Goal: Obtain resource: Download file/media

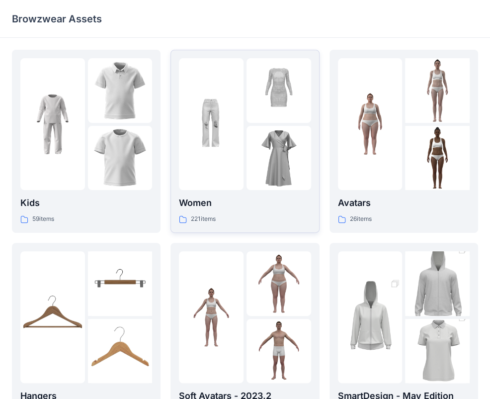
click at [225, 170] on div at bounding box center [211, 124] width 65 height 132
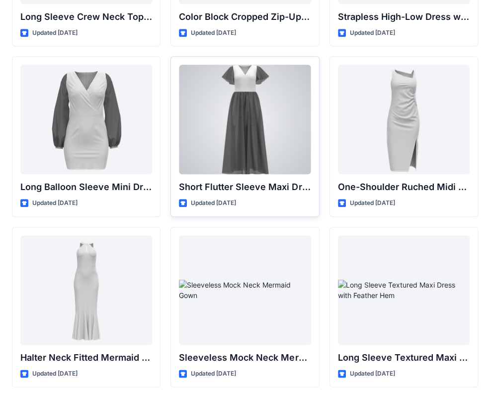
scroll to position [368, 0]
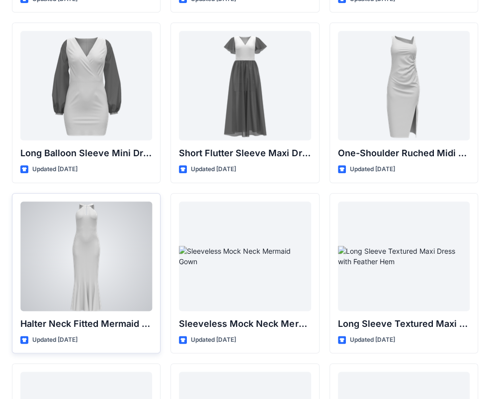
click at [108, 271] on div at bounding box center [86, 255] width 132 height 109
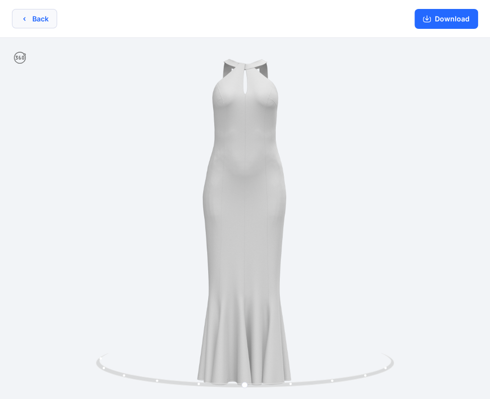
click at [54, 18] on button "Back" at bounding box center [34, 18] width 45 height 19
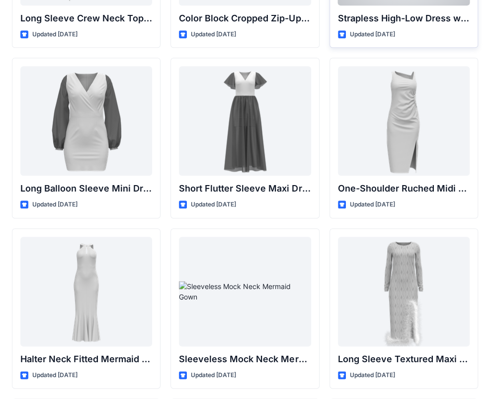
scroll to position [348, 0]
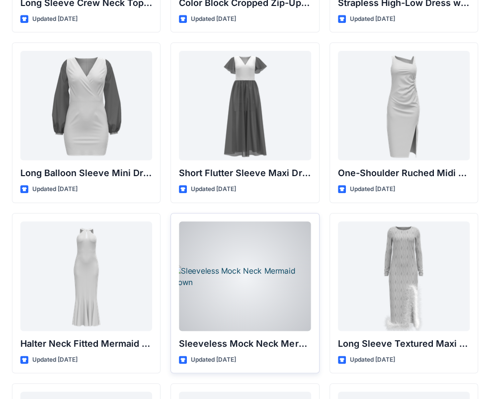
click at [262, 293] on div at bounding box center [245, 275] width 132 height 109
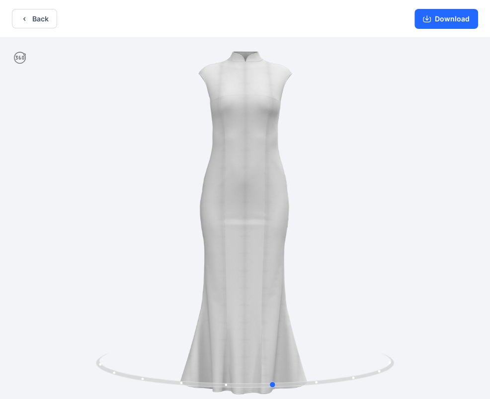
drag, startPoint x: 281, startPoint y: 146, endPoint x: 309, endPoint y: 180, distance: 44.5
click at [309, 180] on div at bounding box center [245, 219] width 490 height 363
drag, startPoint x: 445, startPoint y: 25, endPoint x: 249, endPoint y: 21, distance: 195.5
click at [440, 24] on button "Download" at bounding box center [447, 19] width 64 height 20
click at [37, 26] on button "Back" at bounding box center [34, 18] width 45 height 19
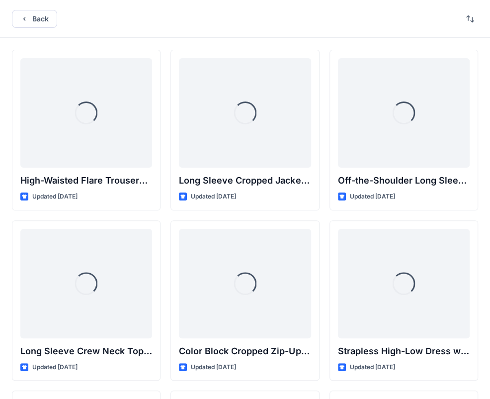
scroll to position [348, 0]
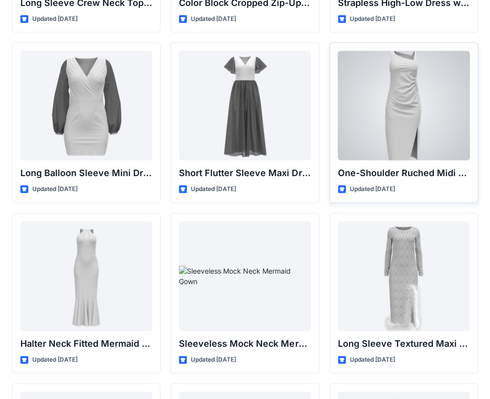
click at [394, 95] on div at bounding box center [404, 105] width 132 height 109
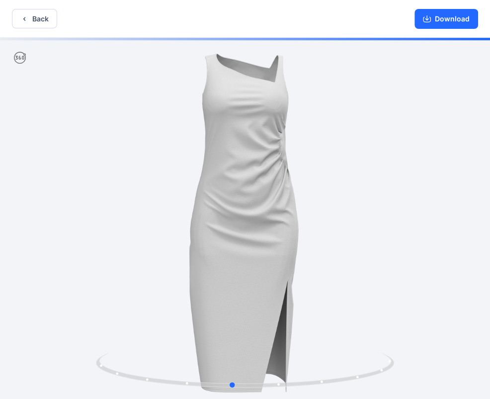
drag, startPoint x: 304, startPoint y: 230, endPoint x: 295, endPoint y: 231, distance: 9.6
click at [295, 231] on div at bounding box center [245, 219] width 490 height 363
click at [34, 21] on button "Back" at bounding box center [34, 18] width 45 height 19
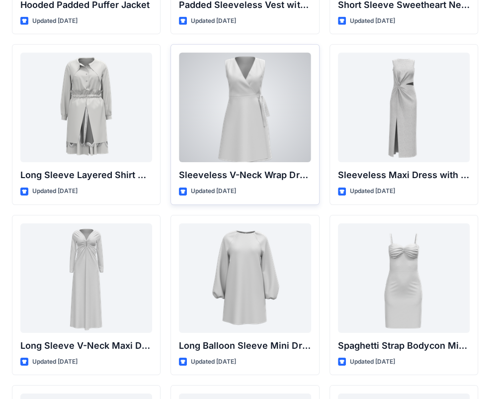
scroll to position [1393, 0]
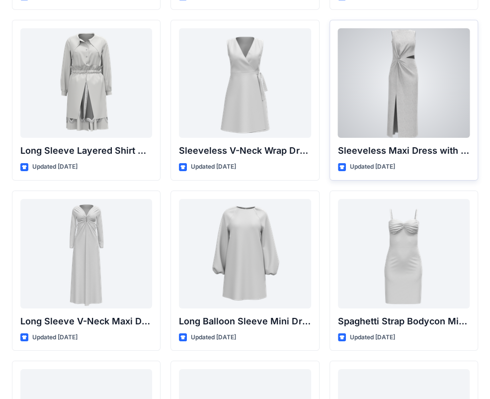
click at [394, 104] on div at bounding box center [404, 82] width 132 height 109
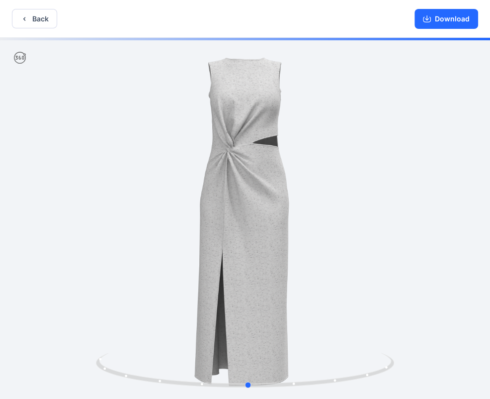
drag, startPoint x: 329, startPoint y: 206, endPoint x: 337, endPoint y: 214, distance: 11.3
click at [337, 214] on div at bounding box center [245, 219] width 490 height 363
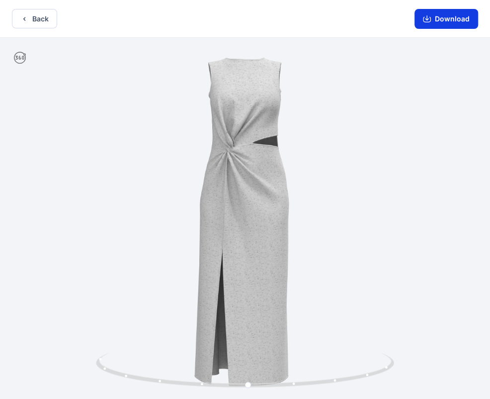
drag, startPoint x: 438, startPoint y: 17, endPoint x: 257, endPoint y: 4, distance: 181.0
click at [436, 16] on button "Download" at bounding box center [447, 19] width 64 height 20
click at [53, 18] on button "Back" at bounding box center [34, 18] width 45 height 19
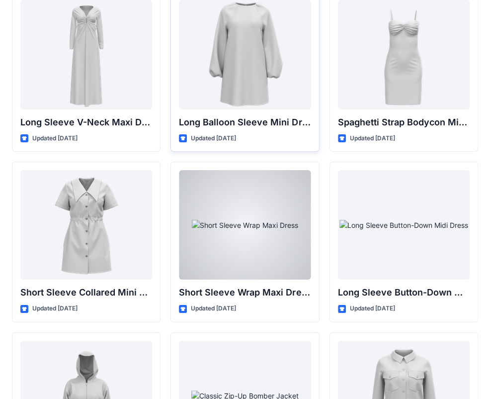
scroll to position [1542, 0]
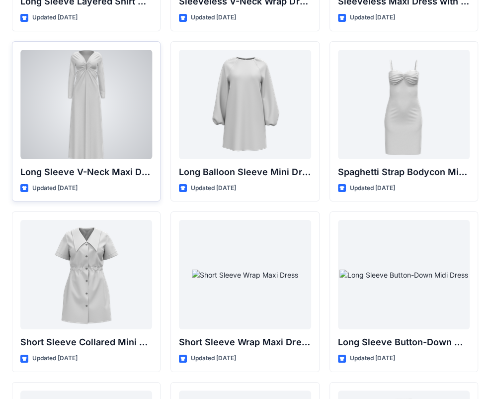
click at [123, 143] on div at bounding box center [86, 104] width 132 height 109
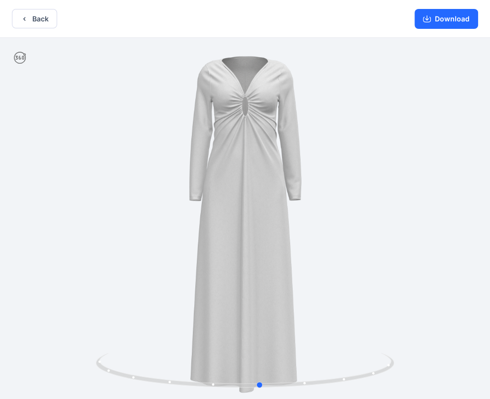
drag, startPoint x: 277, startPoint y: 203, endPoint x: 293, endPoint y: 202, distance: 15.5
click at [293, 202] on div at bounding box center [245, 219] width 490 height 363
click at [30, 20] on button "Back" at bounding box center [34, 18] width 45 height 19
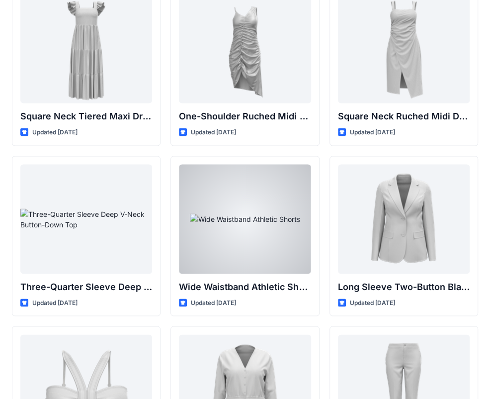
scroll to position [448, 0]
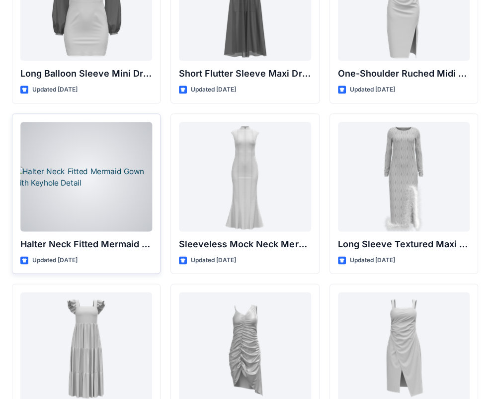
click at [111, 207] on div at bounding box center [86, 176] width 132 height 109
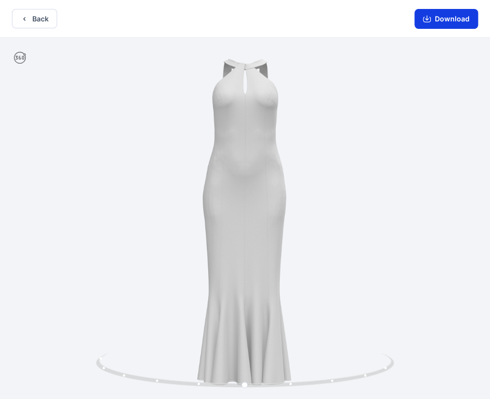
click at [443, 19] on button "Download" at bounding box center [447, 19] width 64 height 20
